Goal: Task Accomplishment & Management: Manage account settings

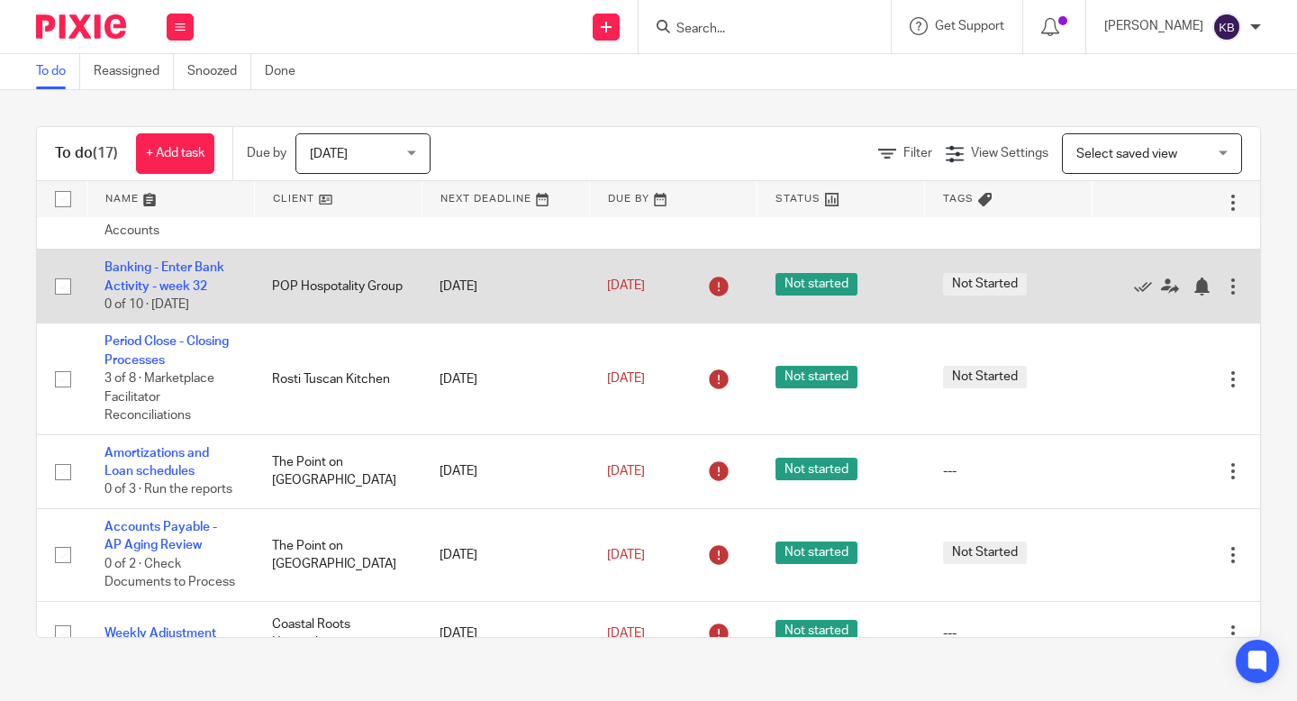
scroll to position [50, 0]
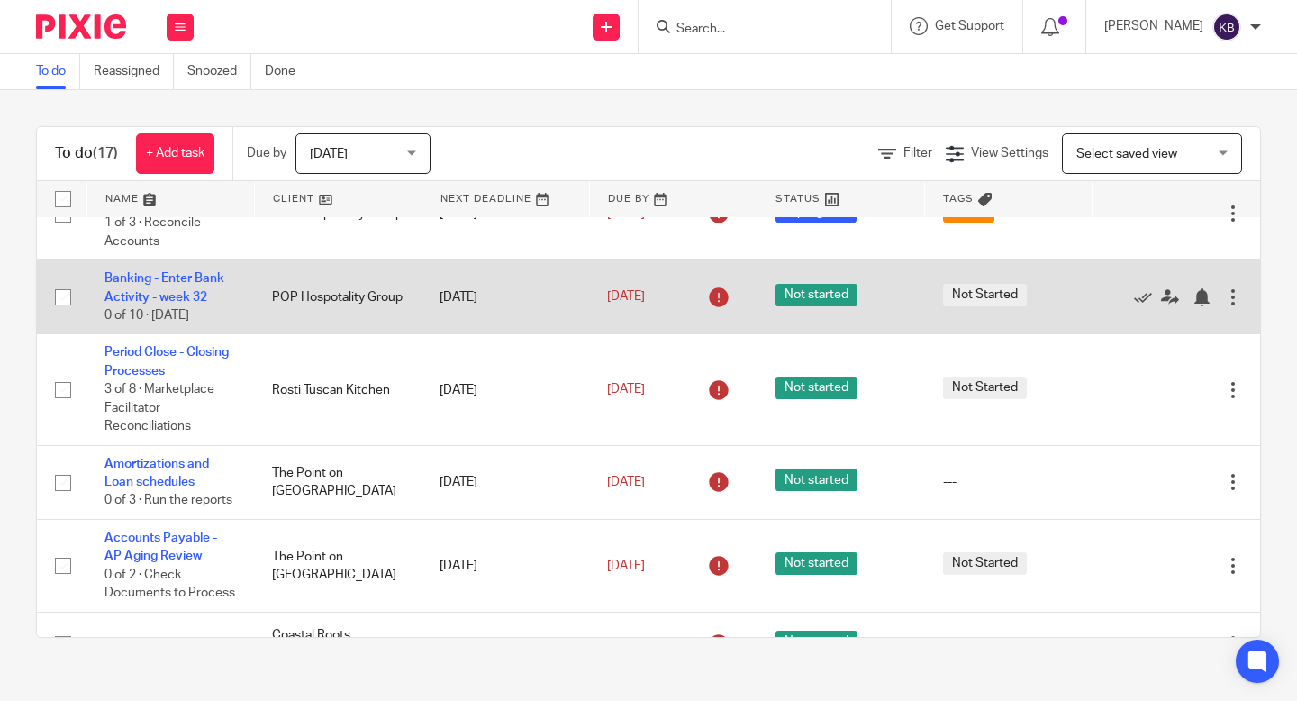
click at [68, 299] on input "checkbox" at bounding box center [63, 297] width 34 height 34
checkbox input "true"
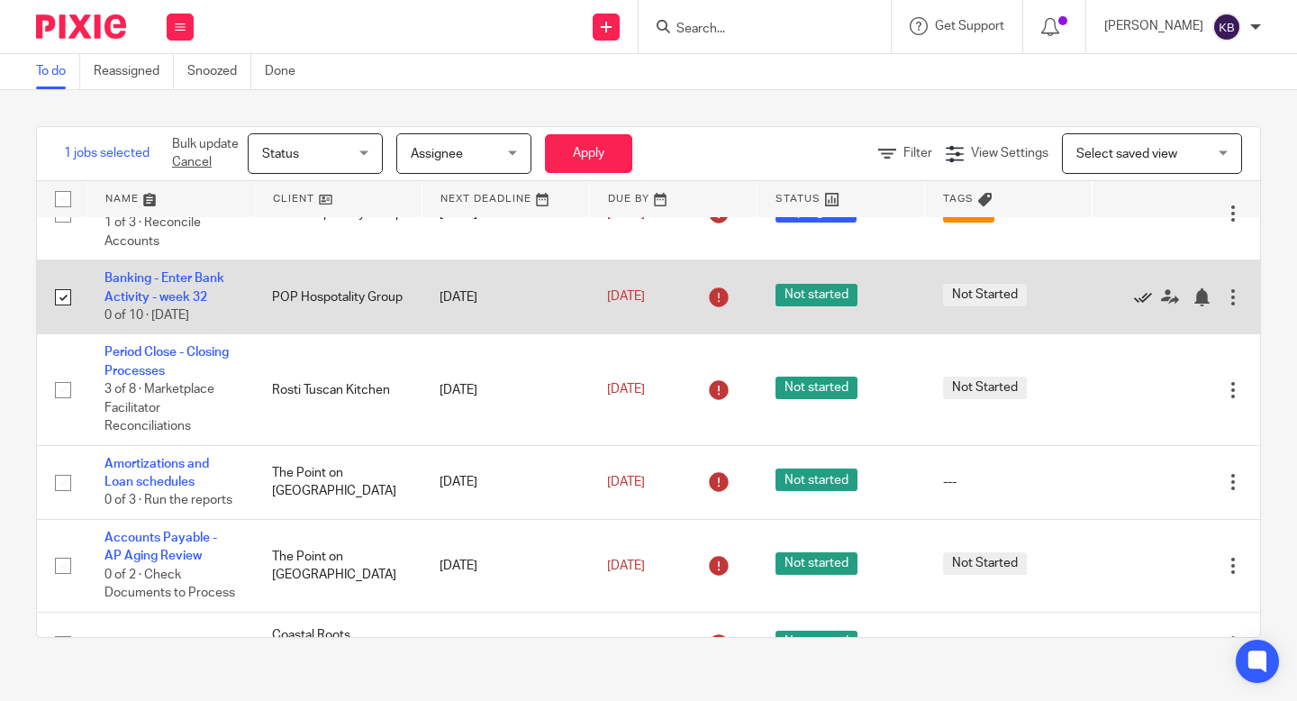
click at [1150, 300] on icon at bounding box center [1143, 297] width 18 height 18
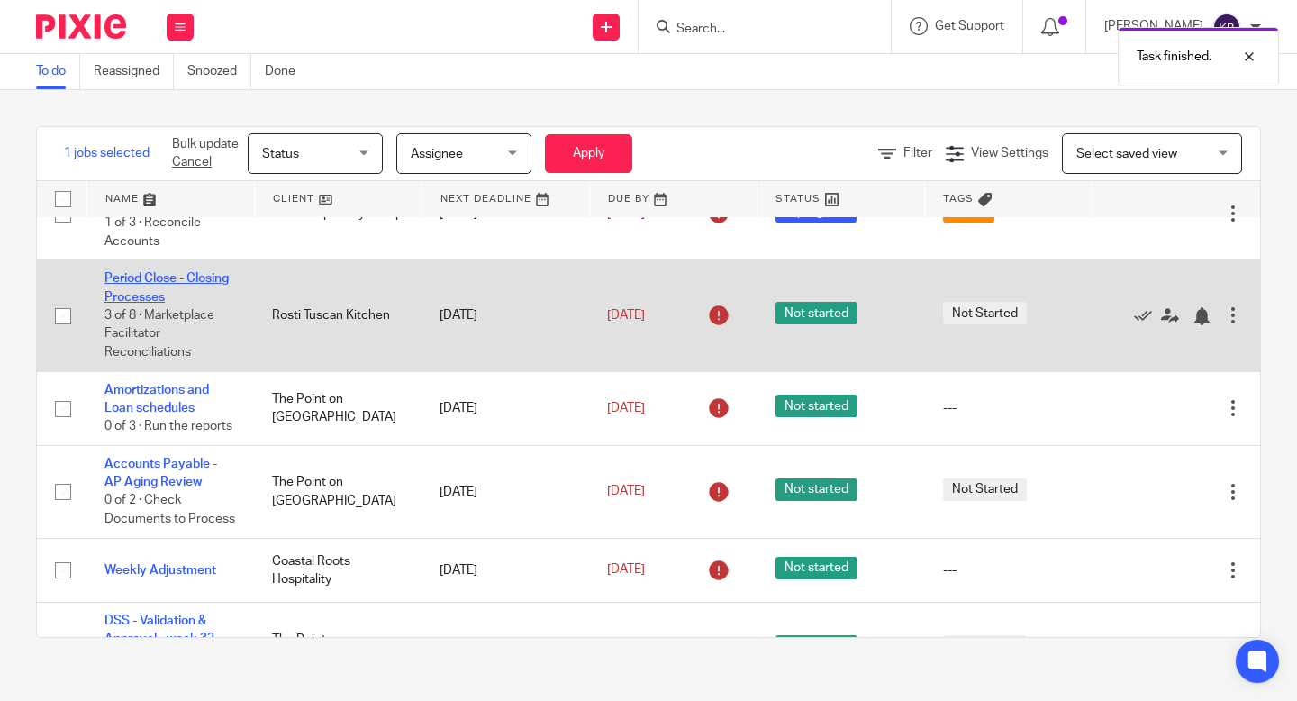
click at [143, 293] on link "Period Close - Closing Processes" at bounding box center [167, 287] width 124 height 31
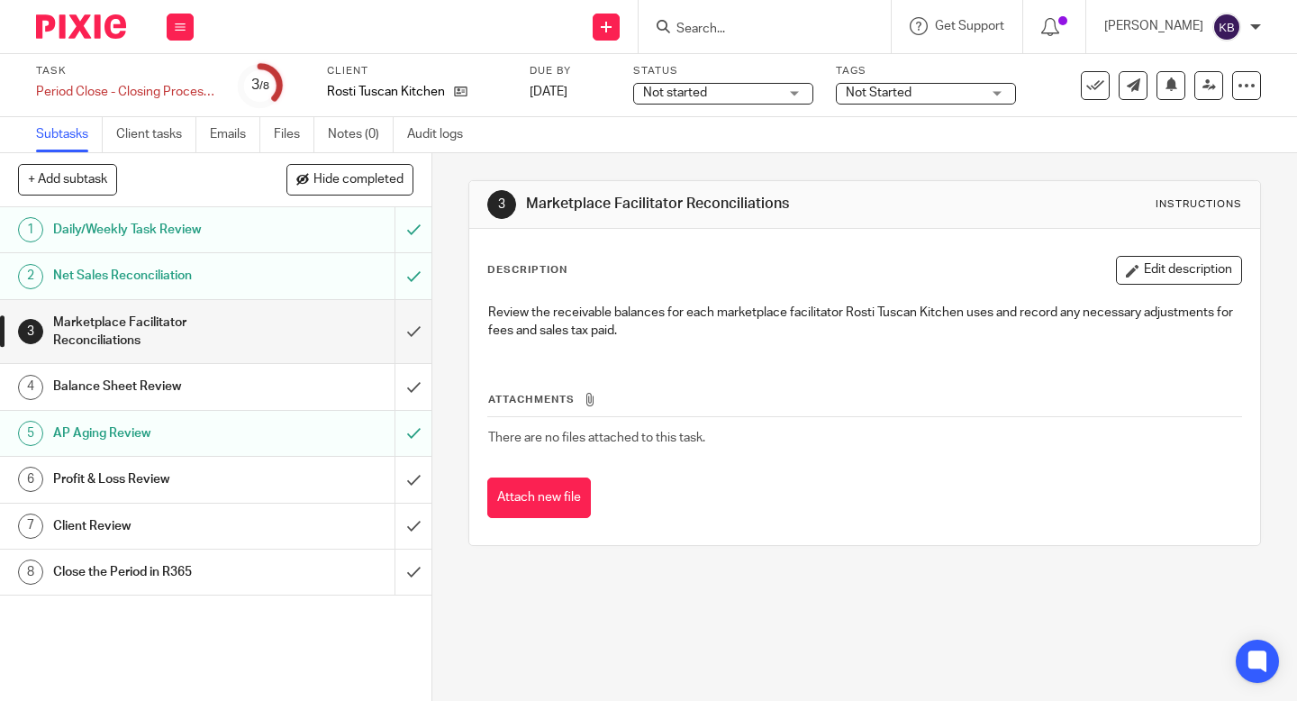
click at [676, 105] on div "Status Not started Not started Not started In progress 1" at bounding box center [723, 85] width 180 height 43
click at [677, 99] on span "Not started" at bounding box center [675, 92] width 64 height 13
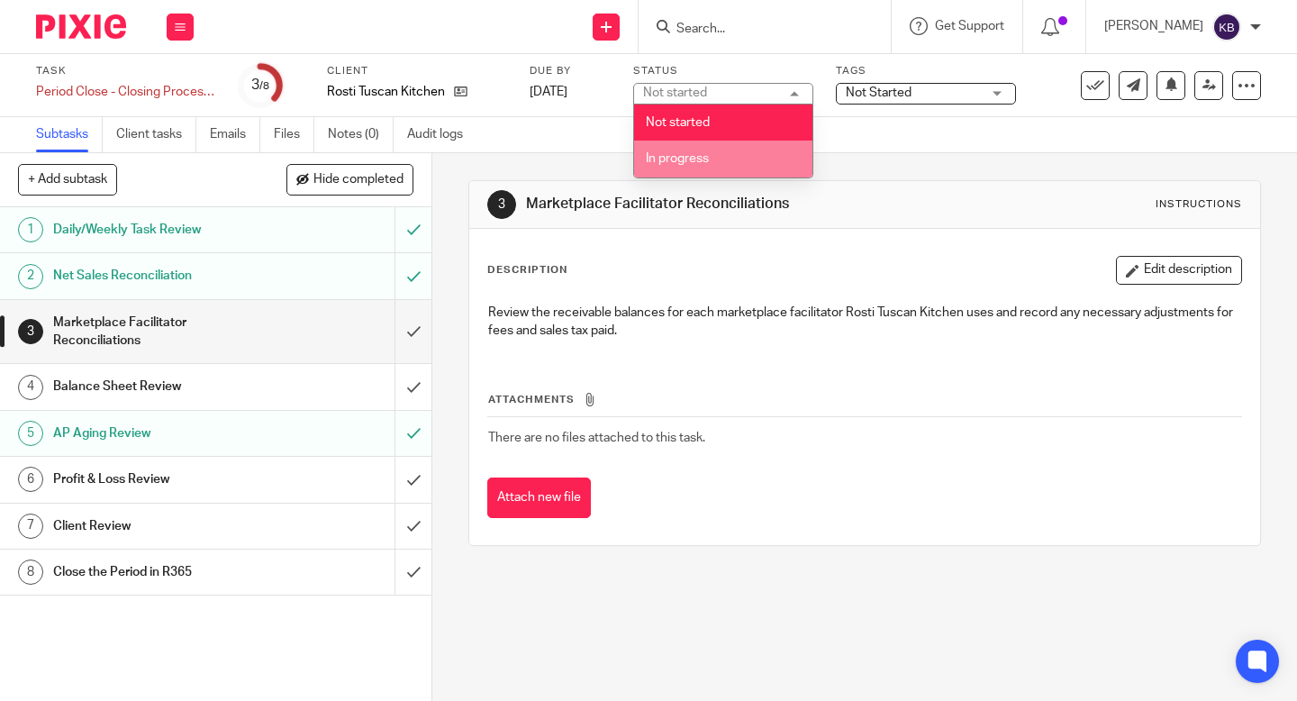
click at [675, 154] on span "In progress" at bounding box center [677, 158] width 63 height 13
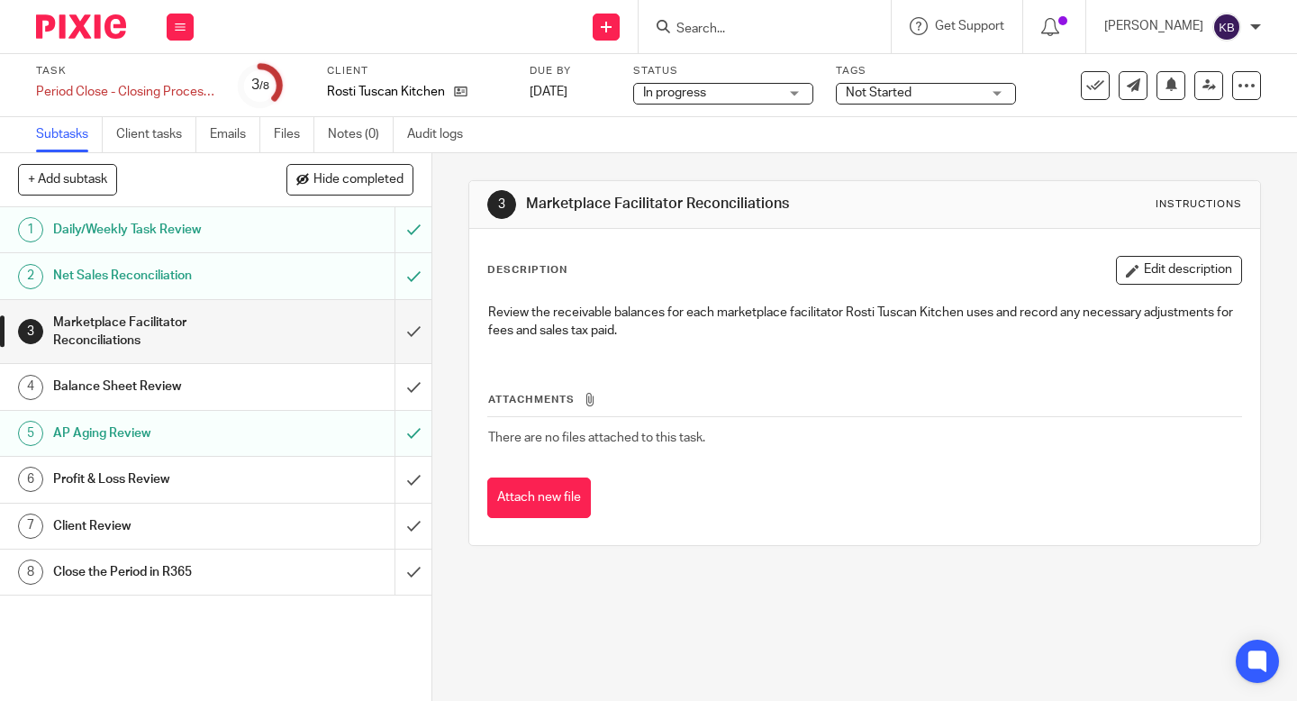
click at [883, 84] on span "Not Started" at bounding box center [913, 93] width 135 height 19
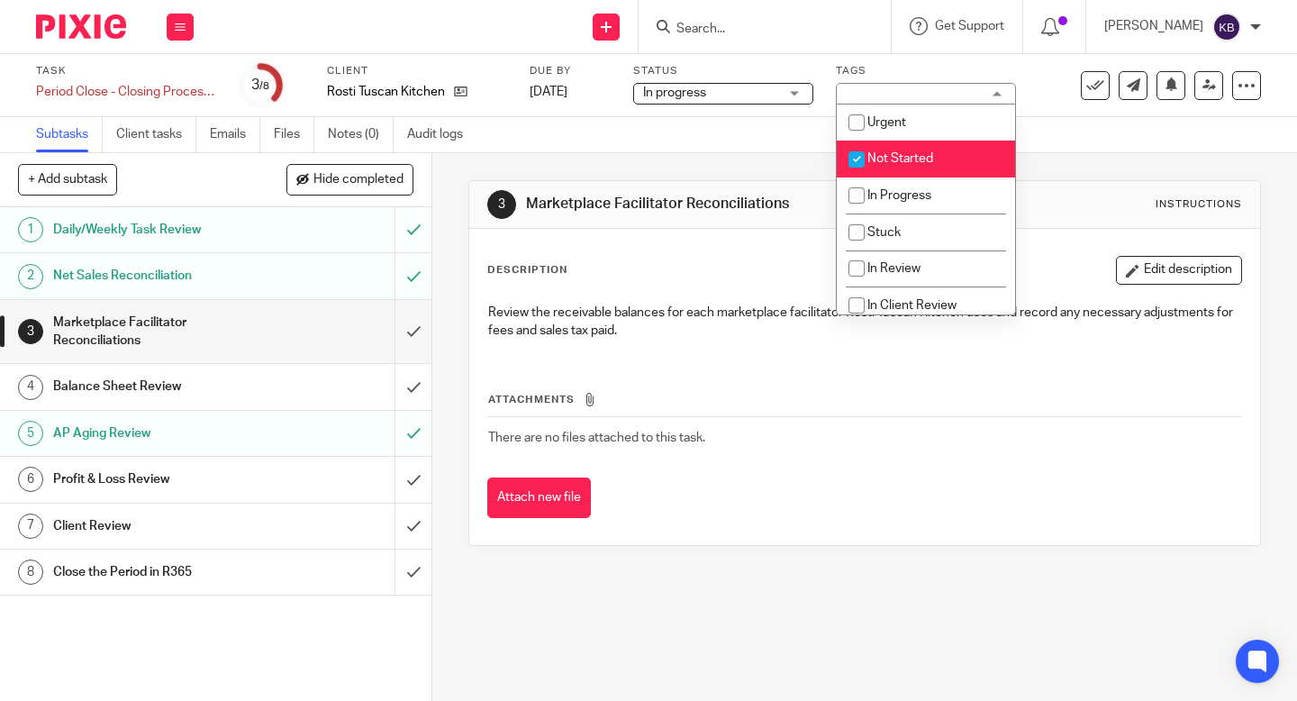
click at [889, 149] on li "Not Started" at bounding box center [926, 159] width 178 height 37
checkbox input "false"
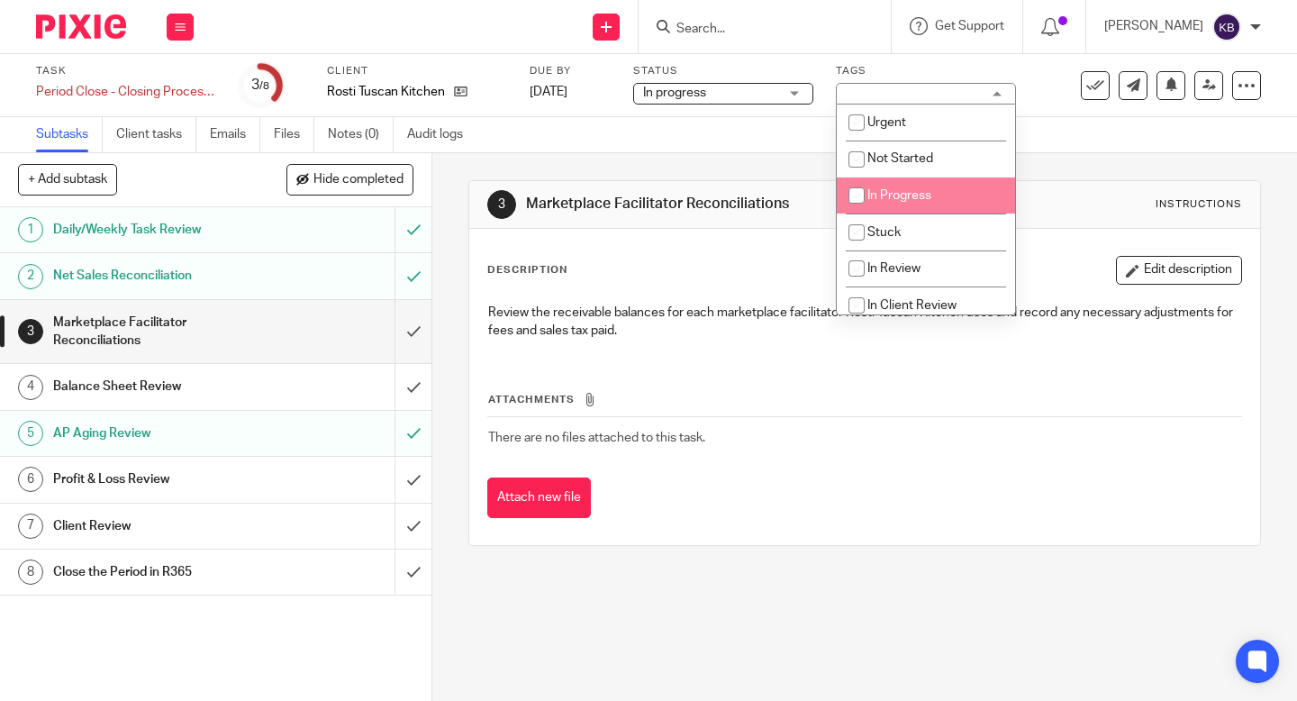
scroll to position [14, 0]
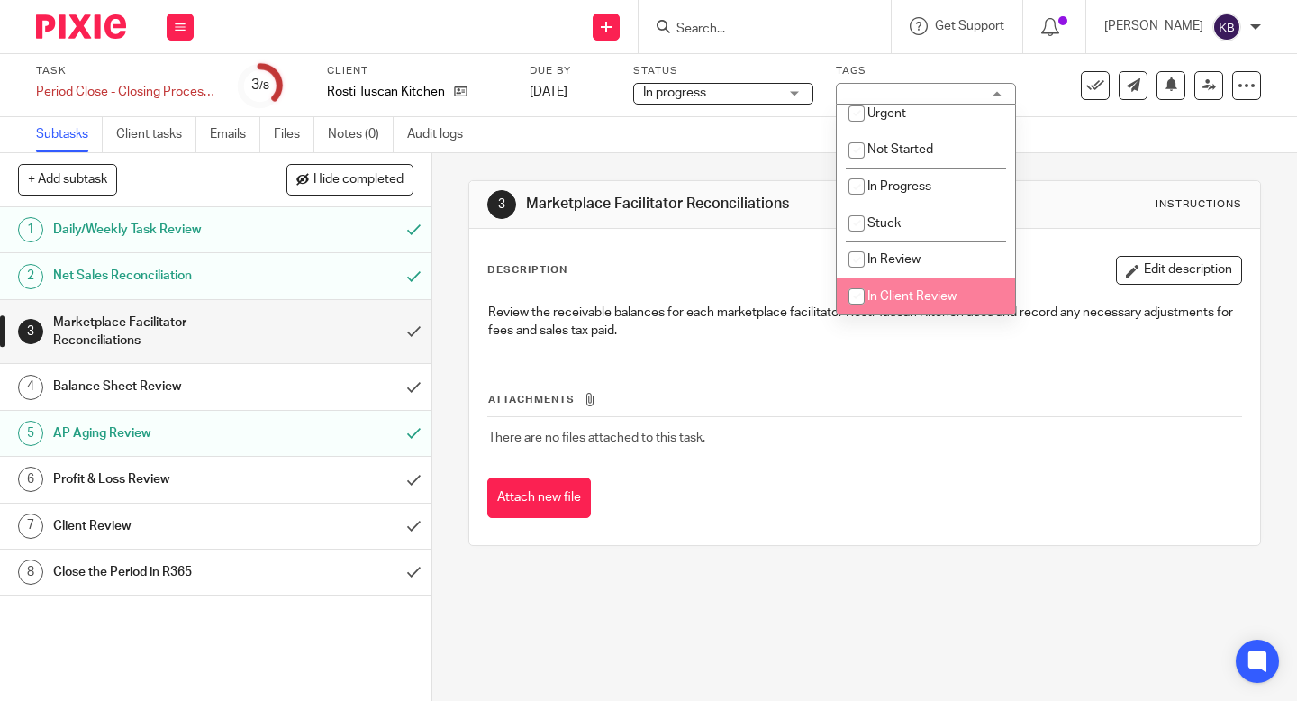
click at [863, 281] on input "checkbox" at bounding box center [857, 296] width 34 height 34
checkbox input "true"
click at [749, 257] on div "Description Edit description" at bounding box center [864, 270] width 755 height 29
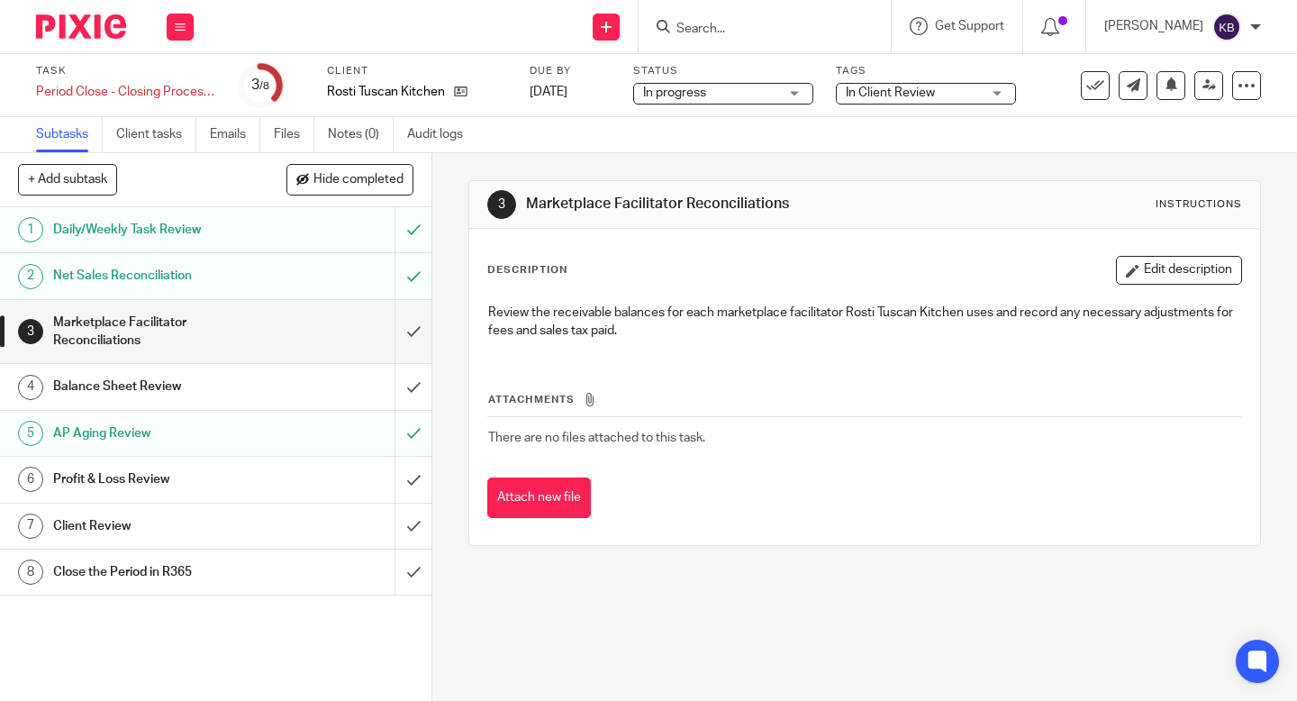
click at [69, 23] on img at bounding box center [81, 26] width 90 height 24
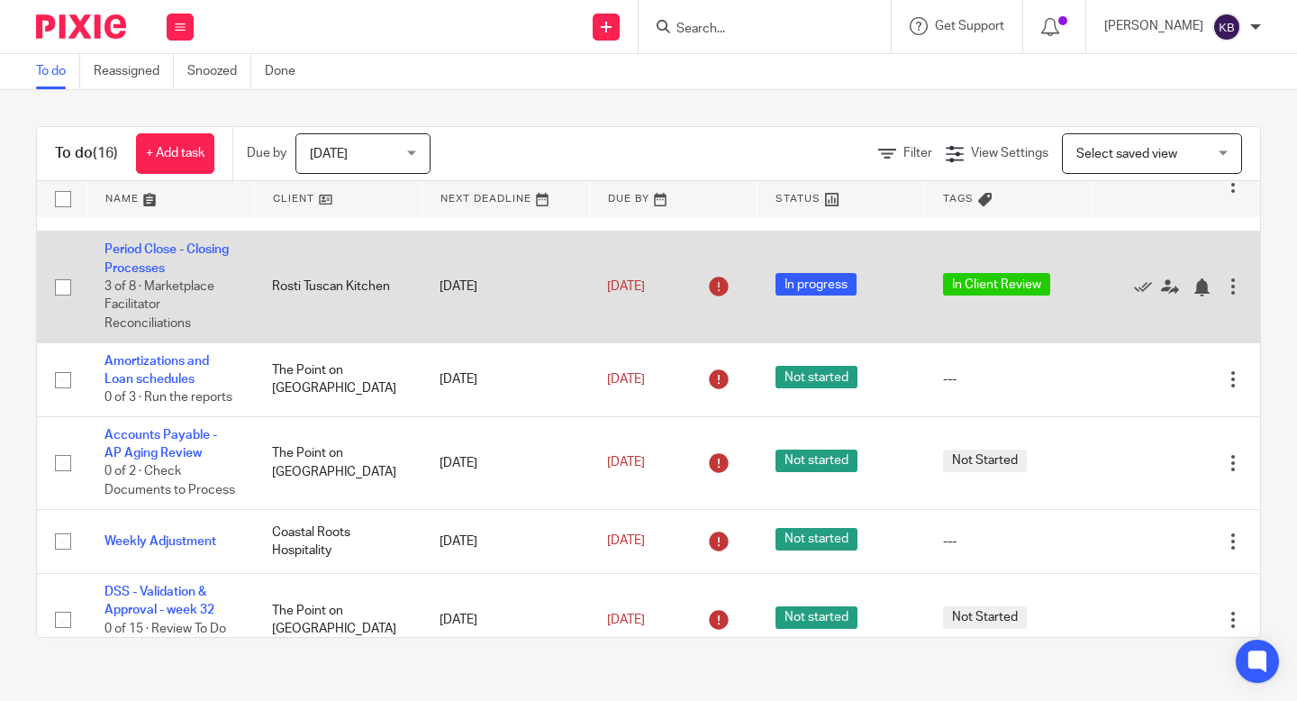
scroll to position [86, 0]
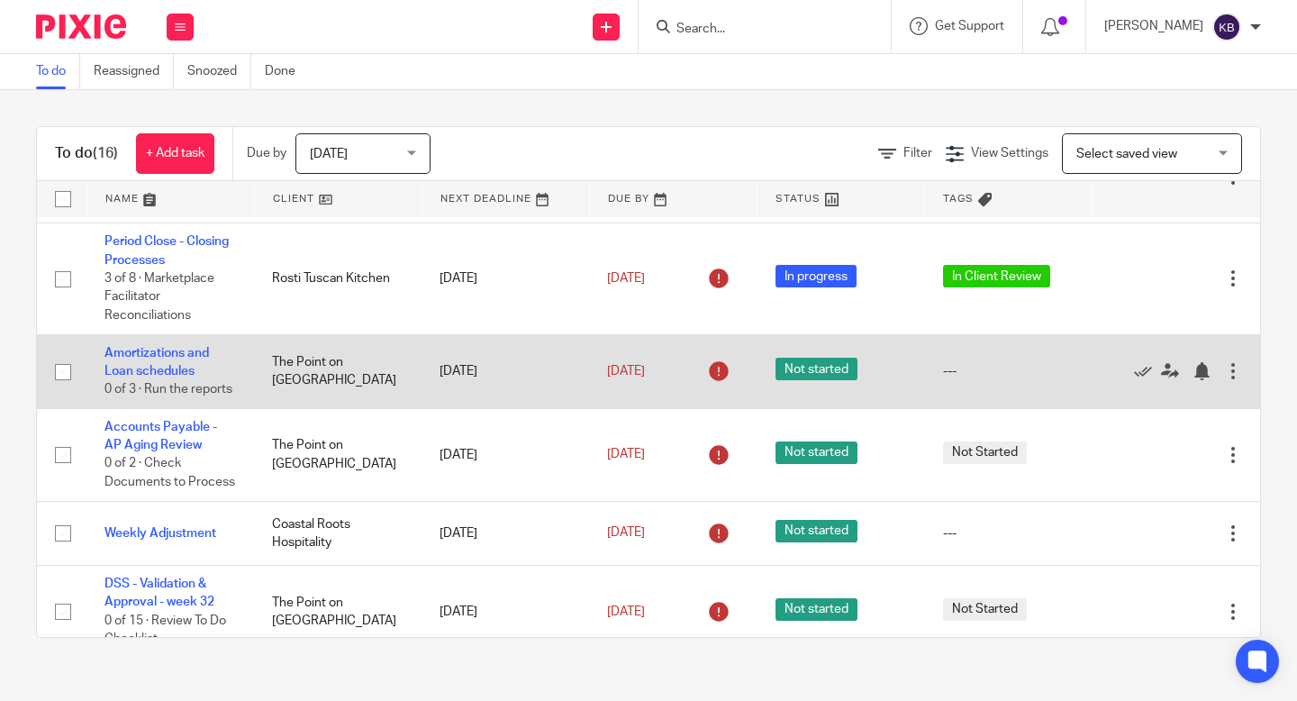
click at [68, 377] on input "checkbox" at bounding box center [63, 372] width 34 height 34
checkbox input "true"
